Goal: Book appointment/travel/reservation

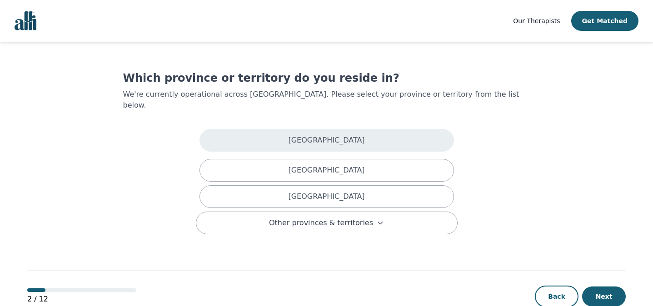
click at [392, 136] on div "[GEOGRAPHIC_DATA]" at bounding box center [327, 140] width 255 height 23
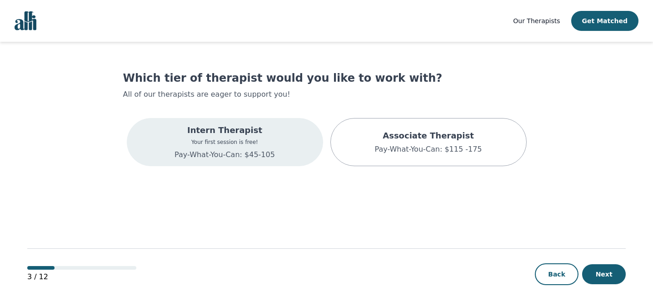
click at [283, 144] on div "Intern Therapist Your first session is free! Pay-What-You-Can: $45-105" at bounding box center [225, 142] width 196 height 48
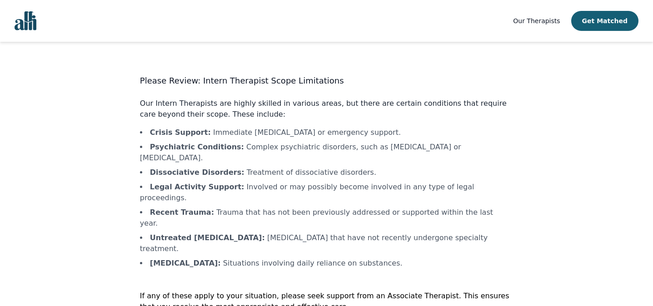
scroll to position [17, 0]
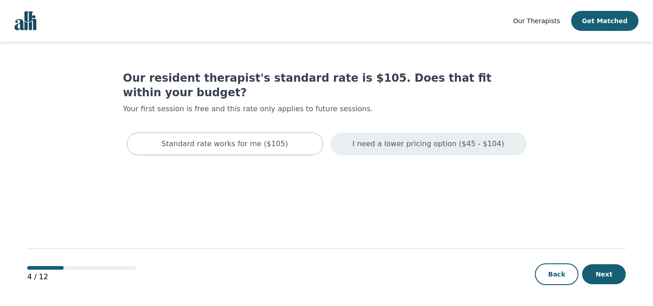
click at [412, 139] on p "I need a lower pricing option ($45 - $104)" at bounding box center [429, 144] width 152 height 11
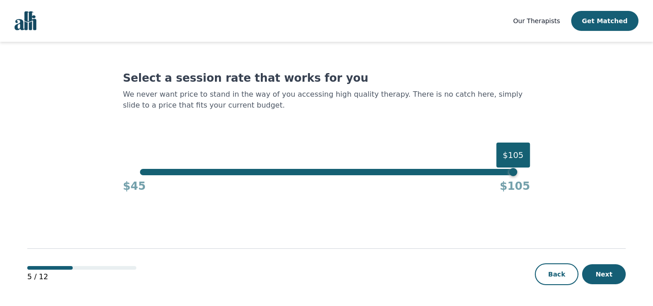
click at [142, 172] on div "$105" at bounding box center [326, 172] width 373 height 6
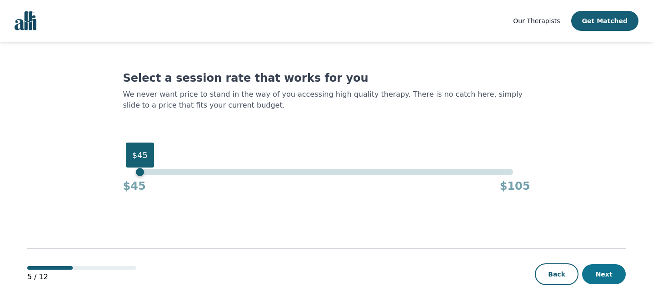
click at [618, 273] on button "Next" at bounding box center [604, 275] width 44 height 20
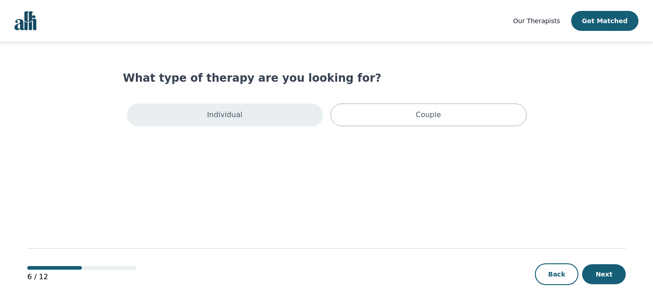
click at [261, 114] on div "Individual" at bounding box center [225, 115] width 196 height 23
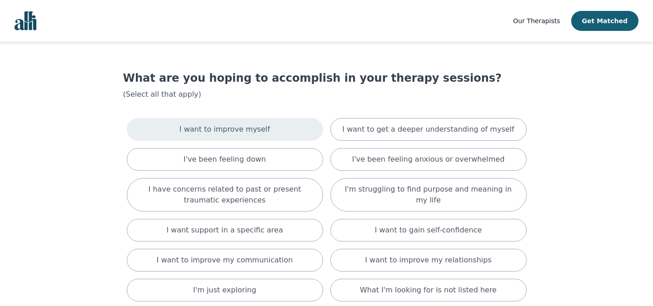
click at [291, 126] on div "I want to improve myself" at bounding box center [225, 129] width 196 height 23
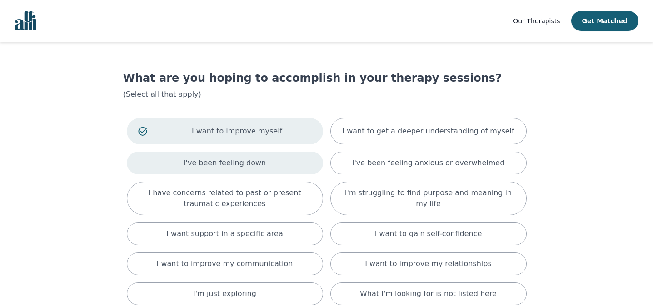
click at [283, 163] on div "I've been feeling down" at bounding box center [225, 163] width 196 height 23
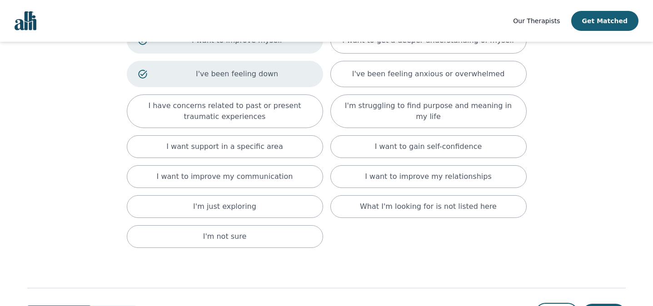
scroll to position [74, 0]
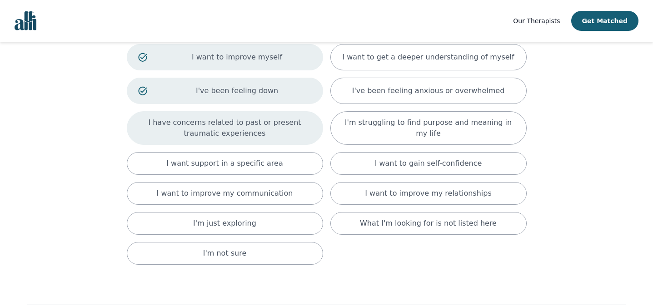
click at [222, 124] on p "I have concerns related to past or present traumatic experiences" at bounding box center [225, 128] width 174 height 22
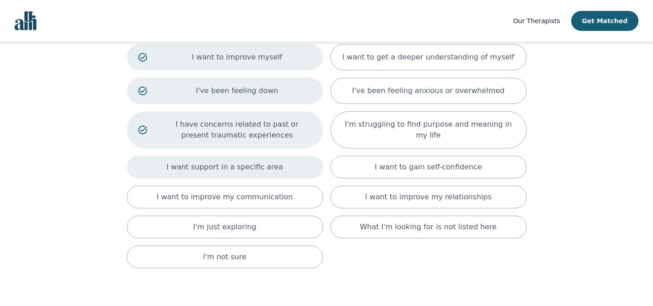
click at [277, 171] on div "I want support in a specific area" at bounding box center [225, 167] width 196 height 23
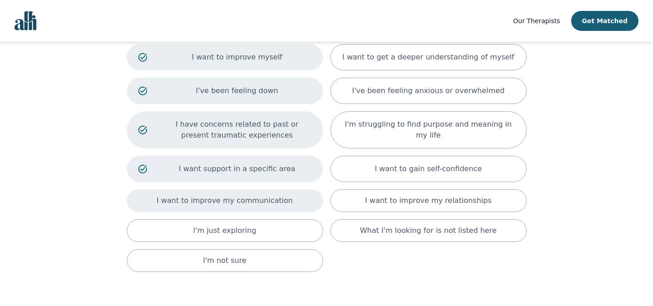
click at [263, 196] on p "I want to improve my communication" at bounding box center [225, 201] width 136 height 11
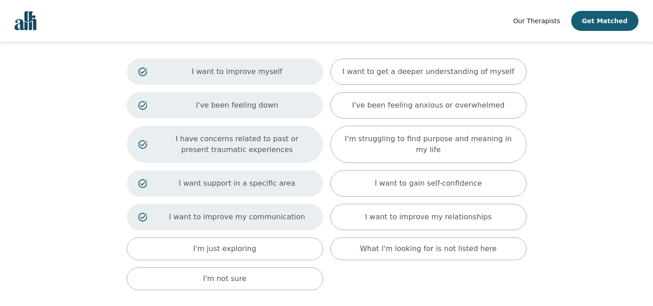
scroll to position [54, 0]
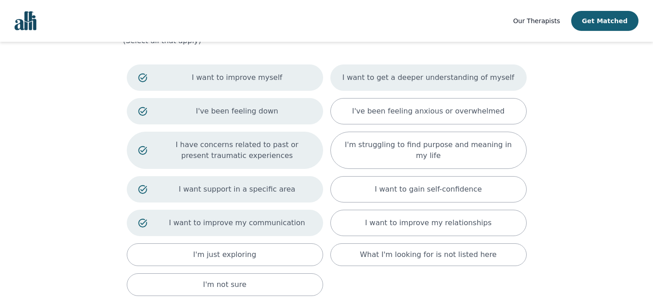
click at [490, 73] on p "I want to get a deeper understanding of myself" at bounding box center [428, 77] width 172 height 11
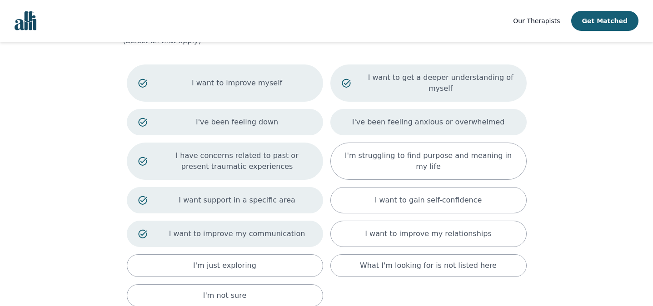
click at [472, 118] on p "I've been feeling anxious or overwhelmed" at bounding box center [428, 122] width 153 height 11
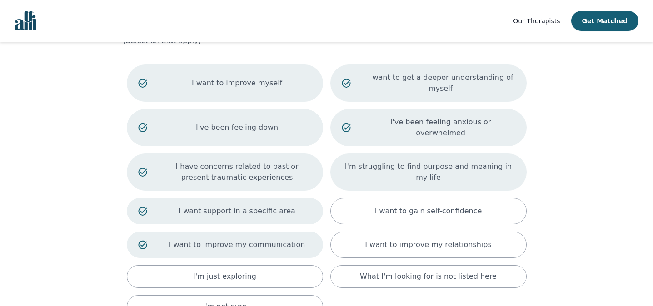
click at [480, 171] on div "I'm struggling to find purpose and meaning in my life" at bounding box center [429, 172] width 196 height 37
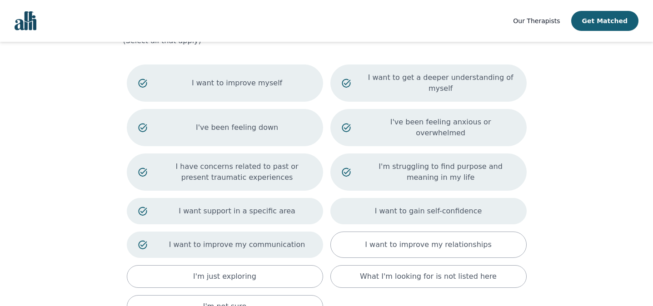
click at [458, 206] on p "I want to gain self-confidence" at bounding box center [428, 211] width 107 height 11
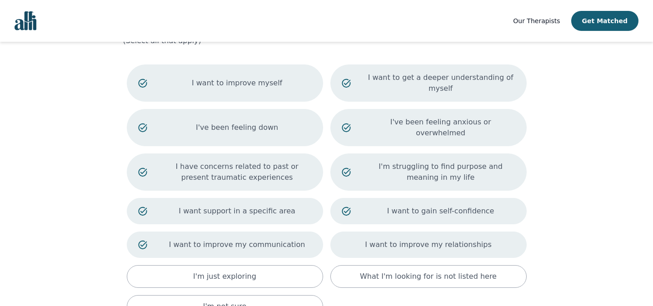
click at [440, 240] on p "I want to improve my relationships" at bounding box center [428, 245] width 126 height 11
click at [440, 240] on p "I want to improve my relationships" at bounding box center [440, 245] width 149 height 11
click at [440, 240] on p "I want to improve my relationships" at bounding box center [428, 245] width 126 height 11
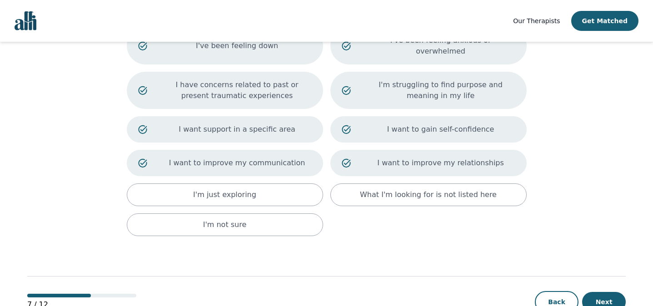
scroll to position [153, 0]
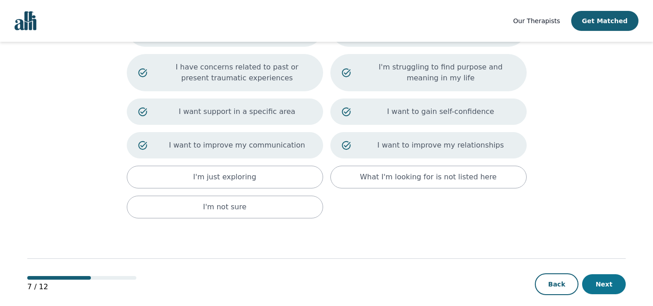
click at [607, 275] on button "Next" at bounding box center [604, 285] width 44 height 20
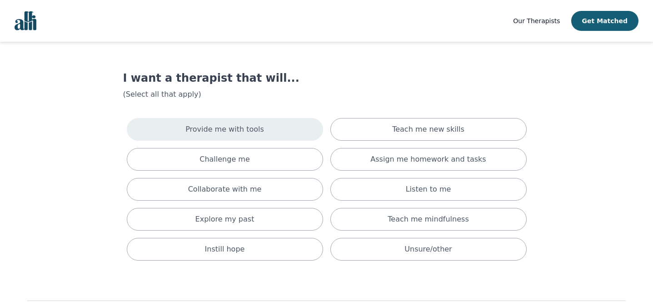
click at [281, 132] on div "Provide me with tools" at bounding box center [225, 129] width 196 height 23
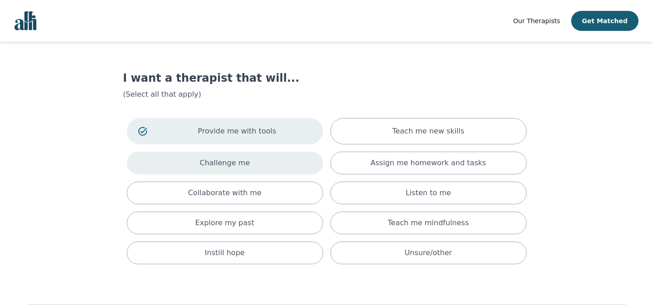
click at [261, 167] on div "Challenge me" at bounding box center [225, 163] width 196 height 23
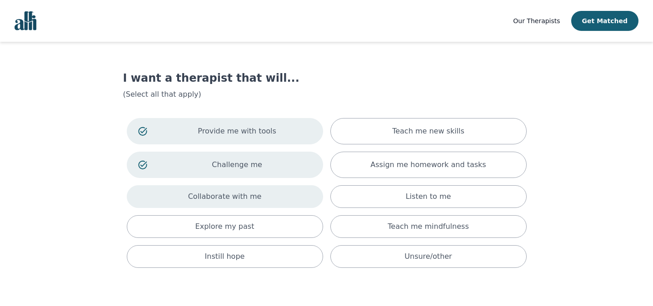
click at [264, 194] on div "Collaborate with me" at bounding box center [225, 197] width 196 height 23
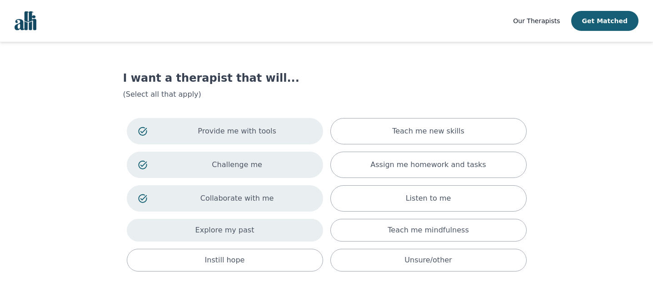
click at [282, 229] on div "Explore my past" at bounding box center [225, 230] width 196 height 23
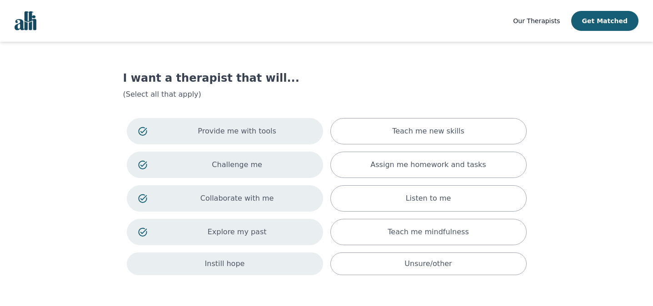
click at [275, 261] on div "Instill hope" at bounding box center [225, 264] width 196 height 23
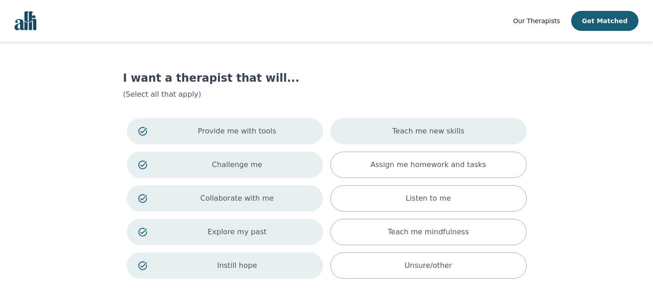
click at [496, 124] on div "Teach me new skills" at bounding box center [429, 131] width 196 height 26
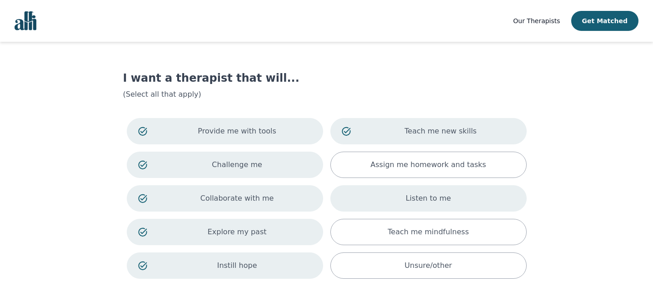
click at [438, 211] on div "Listen to me" at bounding box center [429, 199] width 196 height 26
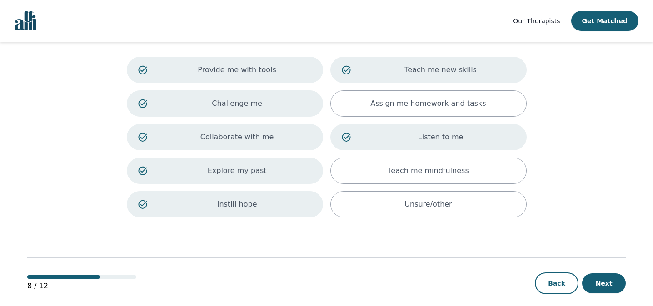
scroll to position [71, 0]
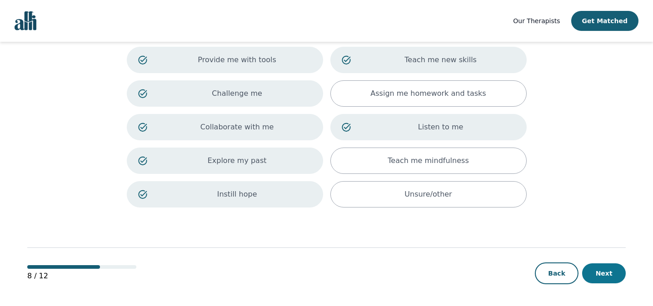
click at [610, 273] on button "Next" at bounding box center [604, 274] width 44 height 20
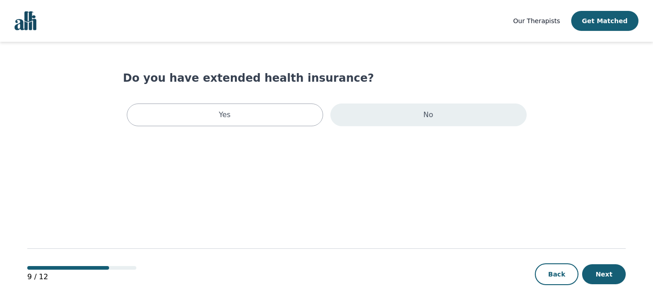
click at [477, 118] on div "No" at bounding box center [429, 115] width 196 height 23
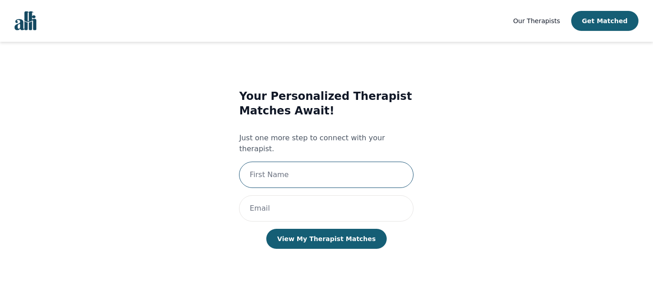
click at [331, 168] on input "text" at bounding box center [326, 175] width 175 height 26
type input "[PERSON_NAME]"
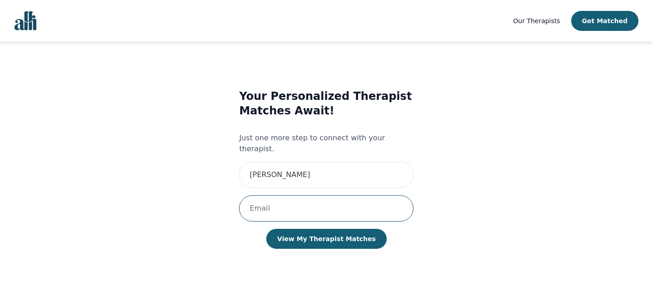
click at [280, 200] on input "email" at bounding box center [326, 209] width 175 height 26
type input "[EMAIL_ADDRESS][DOMAIN_NAME]"
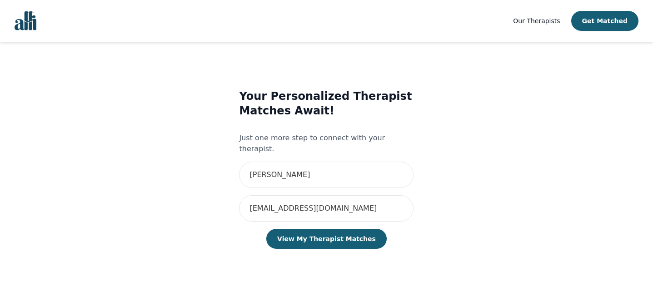
click at [355, 238] on div "Your Personalized Therapist Matches Await! Just one more step to connect with y…" at bounding box center [326, 178] width 175 height 178
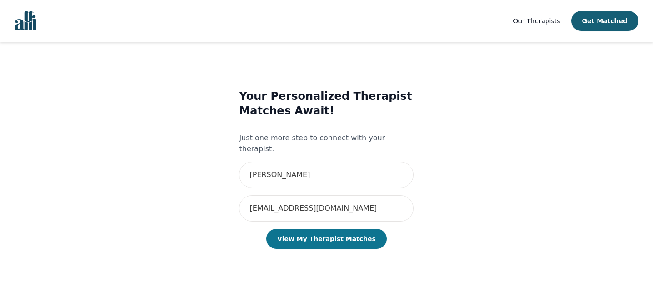
click at [313, 229] on button "View My Therapist Matches" at bounding box center [326, 239] width 120 height 20
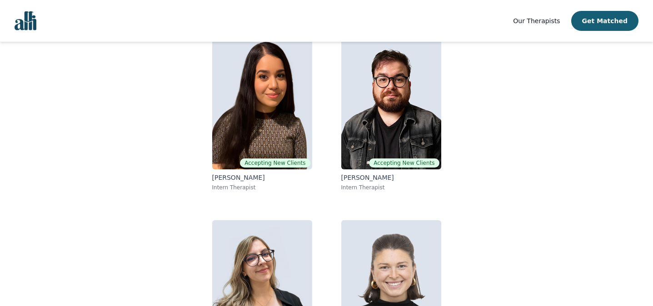
scroll to position [101, 0]
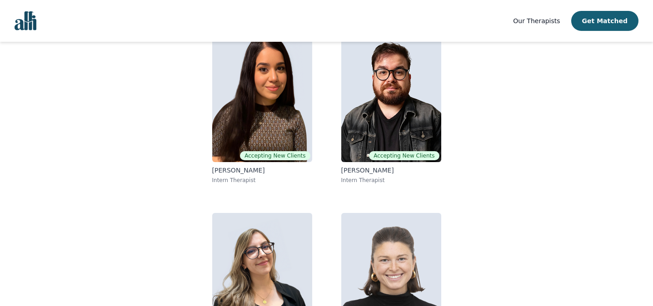
click at [256, 117] on img at bounding box center [262, 96] width 100 height 131
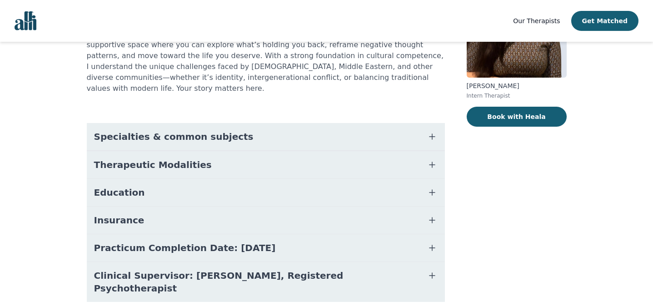
scroll to position [133, 0]
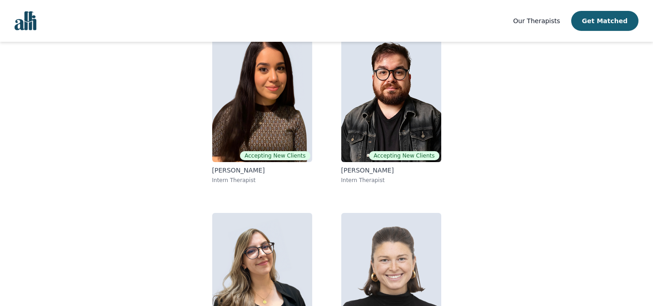
scroll to position [168, 0]
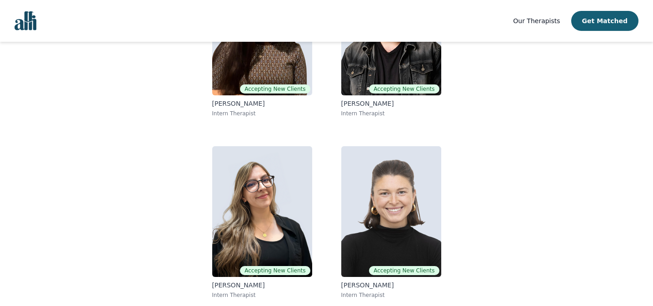
click at [265, 201] on img at bounding box center [262, 211] width 100 height 131
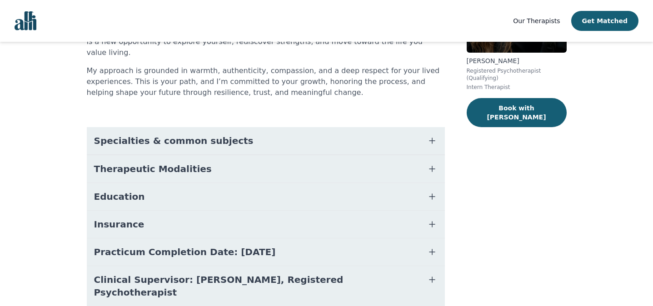
scroll to position [159, 0]
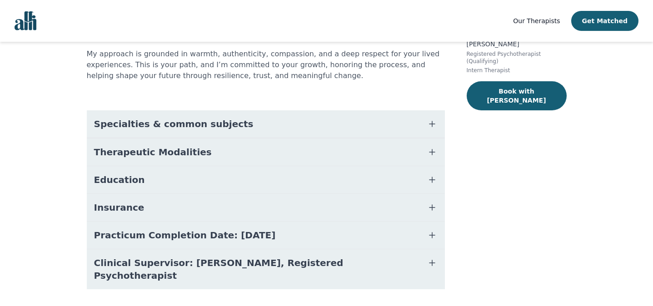
click at [296, 116] on button "Specialties & common subjects" at bounding box center [266, 123] width 358 height 27
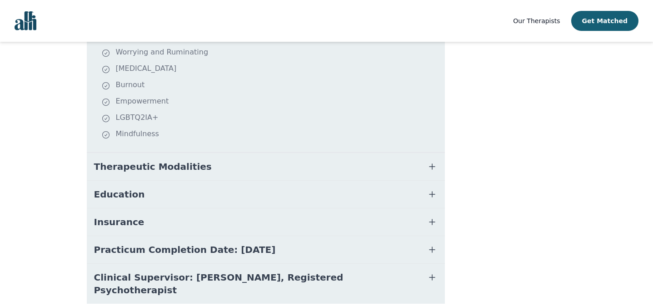
scroll to position [304, 0]
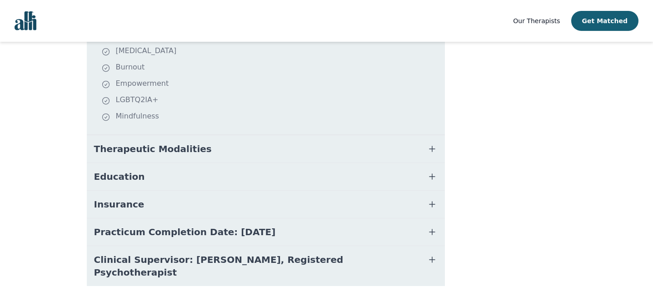
click at [278, 137] on button "Therapeutic Modalities" at bounding box center [266, 149] width 358 height 27
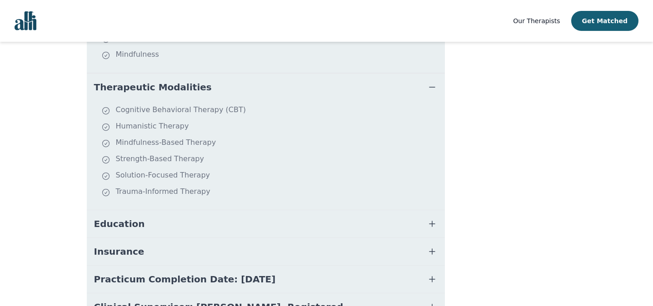
scroll to position [413, 0]
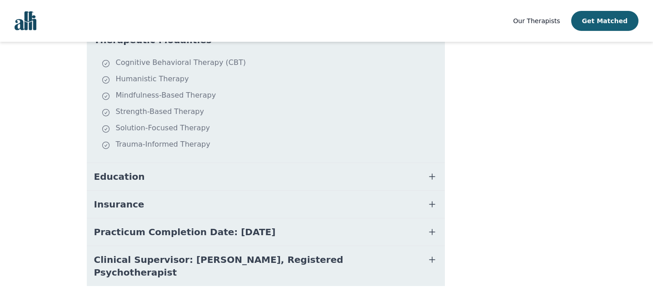
click at [411, 170] on button "Education" at bounding box center [266, 176] width 358 height 27
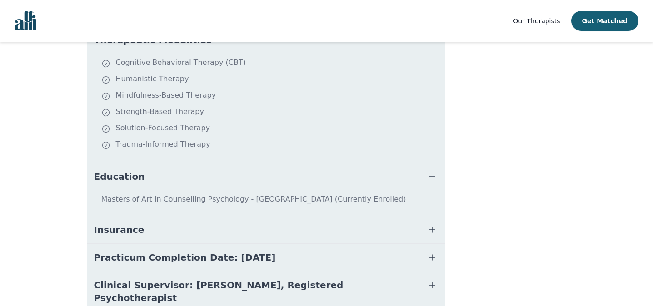
scroll to position [438, 0]
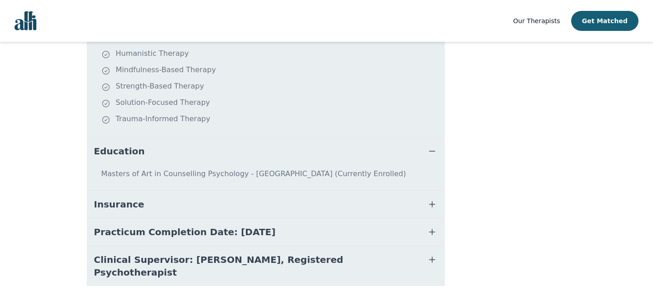
click at [414, 195] on button "Insurance" at bounding box center [266, 204] width 358 height 27
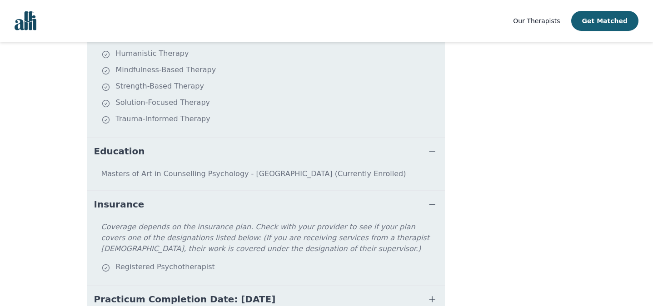
click at [414, 195] on button "Insurance" at bounding box center [266, 204] width 358 height 27
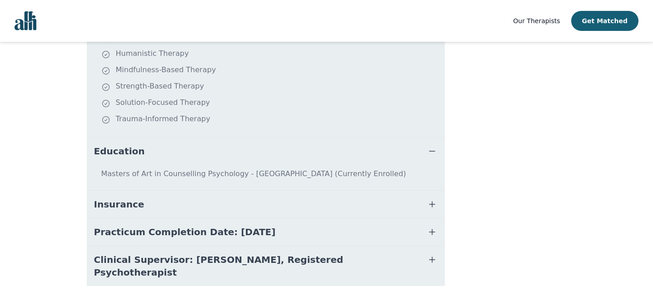
click at [402, 225] on button "Practicum Completion Date: 2025-12-19" at bounding box center [266, 232] width 358 height 27
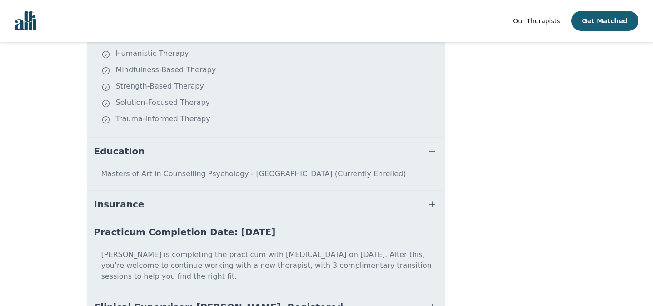
scroll to position [475, 0]
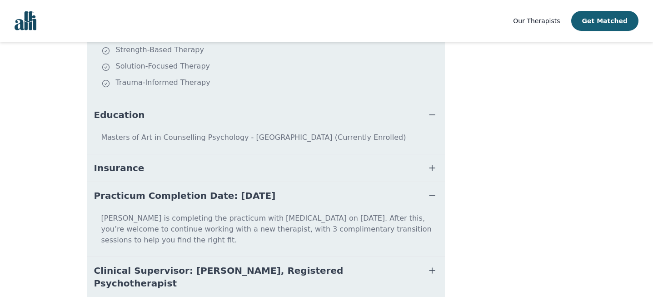
click at [403, 257] on button "Clinical Supervisor: Sabrina Khandai, Registered Psychotherapist" at bounding box center [266, 277] width 358 height 40
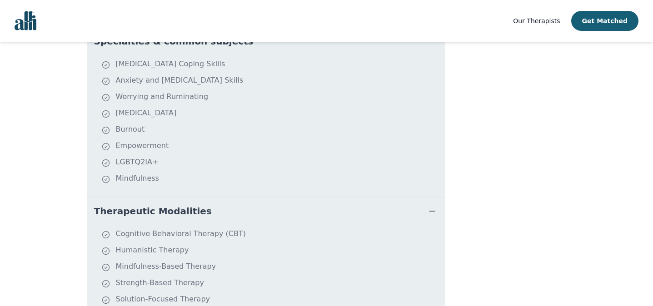
scroll to position [0, 0]
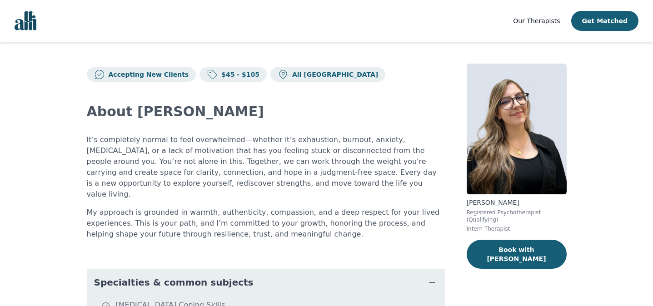
click at [498, 249] on button "Book with Joanna" at bounding box center [517, 254] width 100 height 29
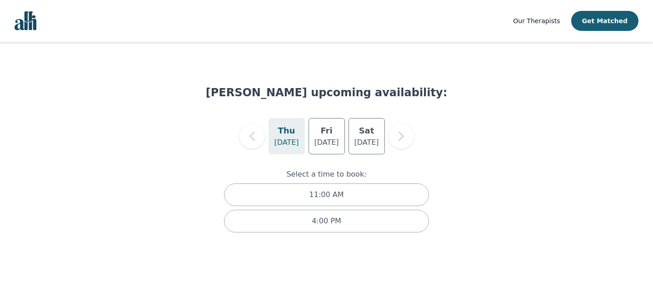
click at [370, 136] on h5 "Sat" at bounding box center [366, 131] width 15 height 13
click at [368, 138] on p "Aug 23" at bounding box center [366, 142] width 25 height 11
click at [345, 194] on div "10:00 AM" at bounding box center [327, 195] width 206 height 23
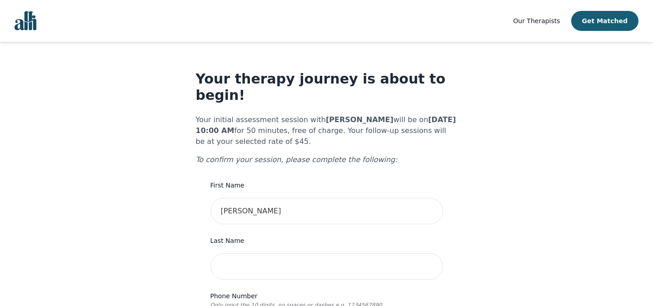
scroll to position [52, 0]
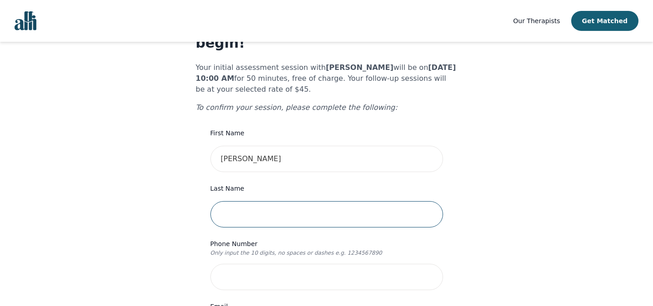
click at [305, 201] on input "text" at bounding box center [327, 214] width 233 height 26
type input "Yaremko"
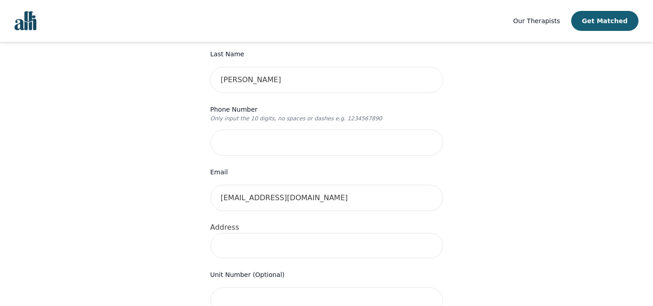
scroll to position [188, 0]
click at [307, 130] on input "tel" at bounding box center [327, 141] width 233 height 26
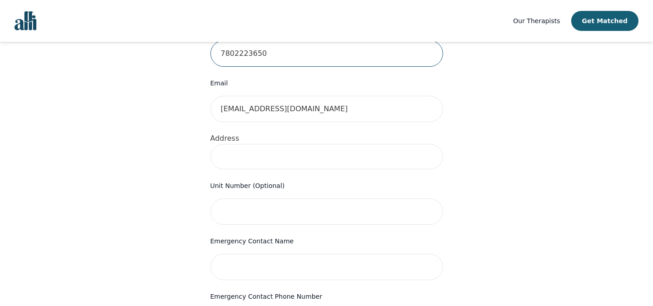
scroll to position [276, 0]
type input "7802223650"
click at [279, 145] on input at bounding box center [327, 157] width 233 height 25
type input "10844 140 St NW, Edmonton, AB T5M 1S3, Canada"
click at [182, 184] on div "Your therapy journey is about to begin! Your initial assessment session with Jo…" at bounding box center [327, 174] width 632 height 816
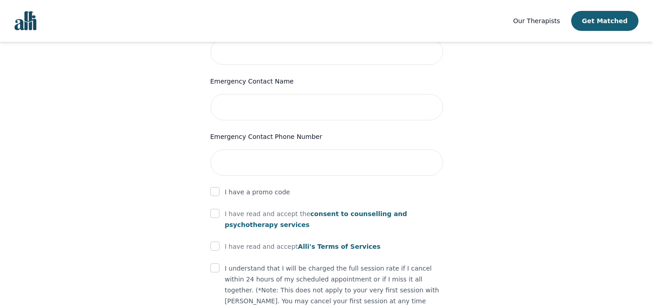
scroll to position [426, 0]
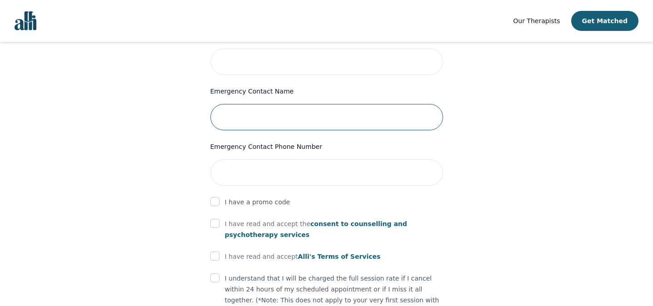
click at [315, 104] on input "text" at bounding box center [327, 117] width 233 height 26
type input "Greg Yaremko"
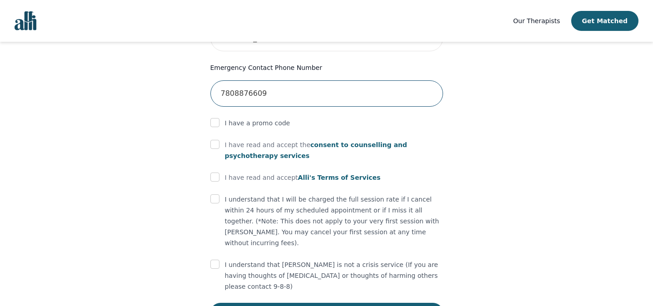
scroll to position [513, 0]
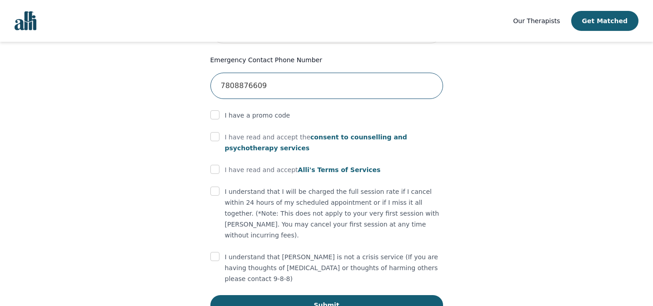
type input "7808876609"
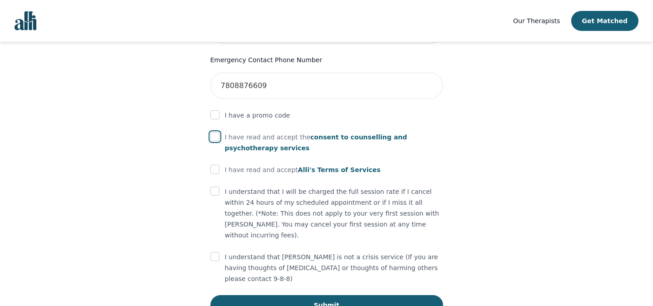
click at [215, 132] on input "checkbox" at bounding box center [215, 136] width 9 height 9
checkbox input "true"
click at [214, 165] on input "checkbox" at bounding box center [215, 169] width 9 height 9
checkbox input "true"
click at [216, 187] on input "checkbox" at bounding box center [215, 191] width 9 height 9
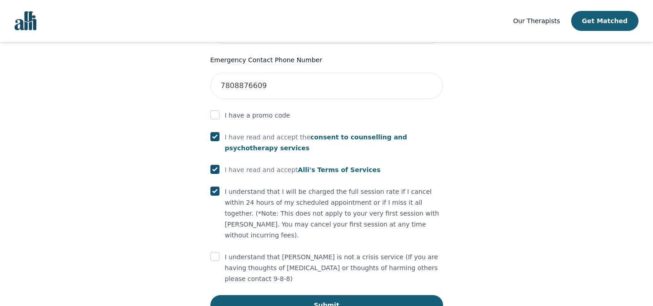
checkbox input "true"
click at [216, 252] on input "checkbox" at bounding box center [215, 256] width 9 height 9
checkbox input "true"
click at [359, 296] on button "Submit" at bounding box center [327, 306] width 233 height 20
